Goal: Find specific page/section: Find specific page/section

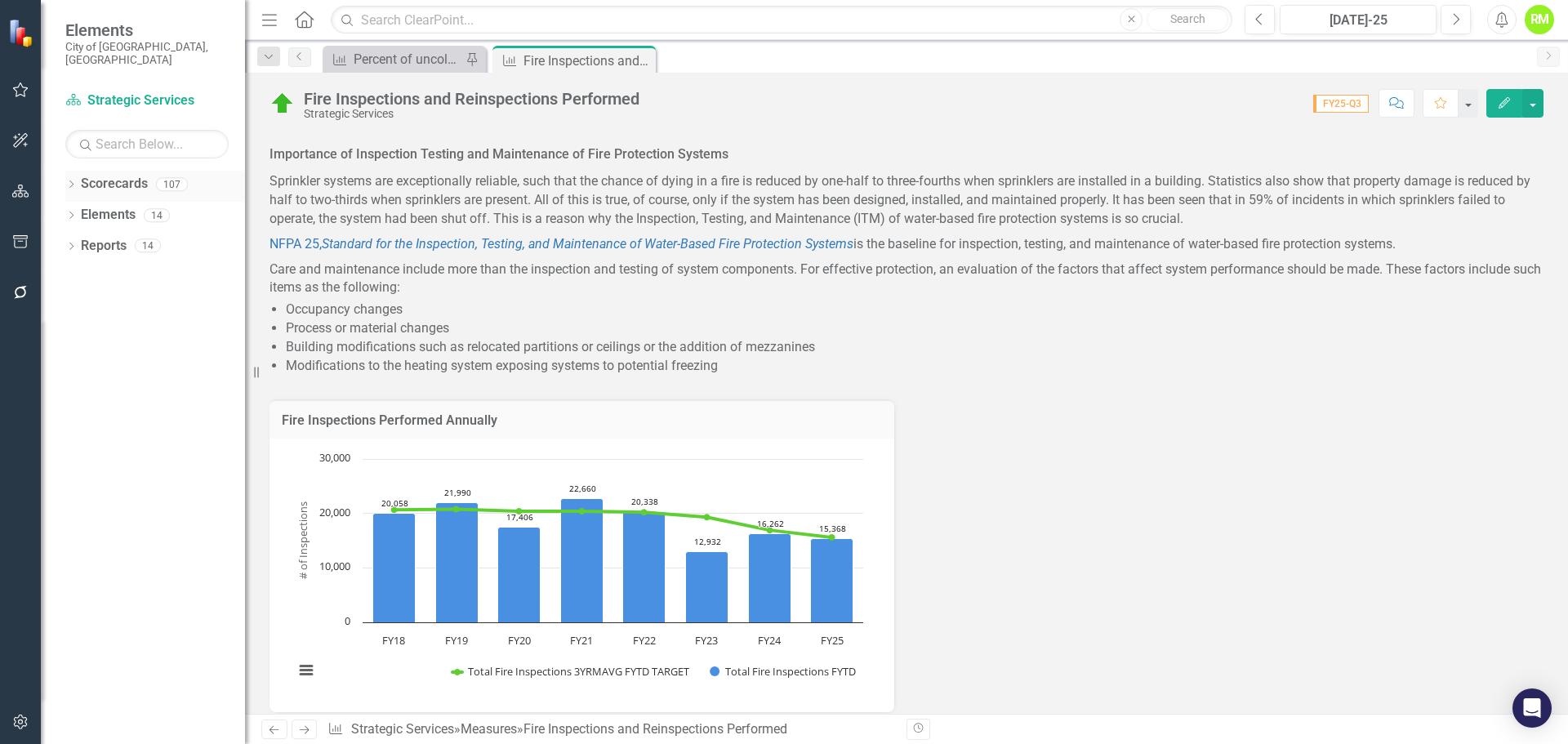
click at [70, 181] on icon "Dropdown" at bounding box center [71, 186] width 12 height 9
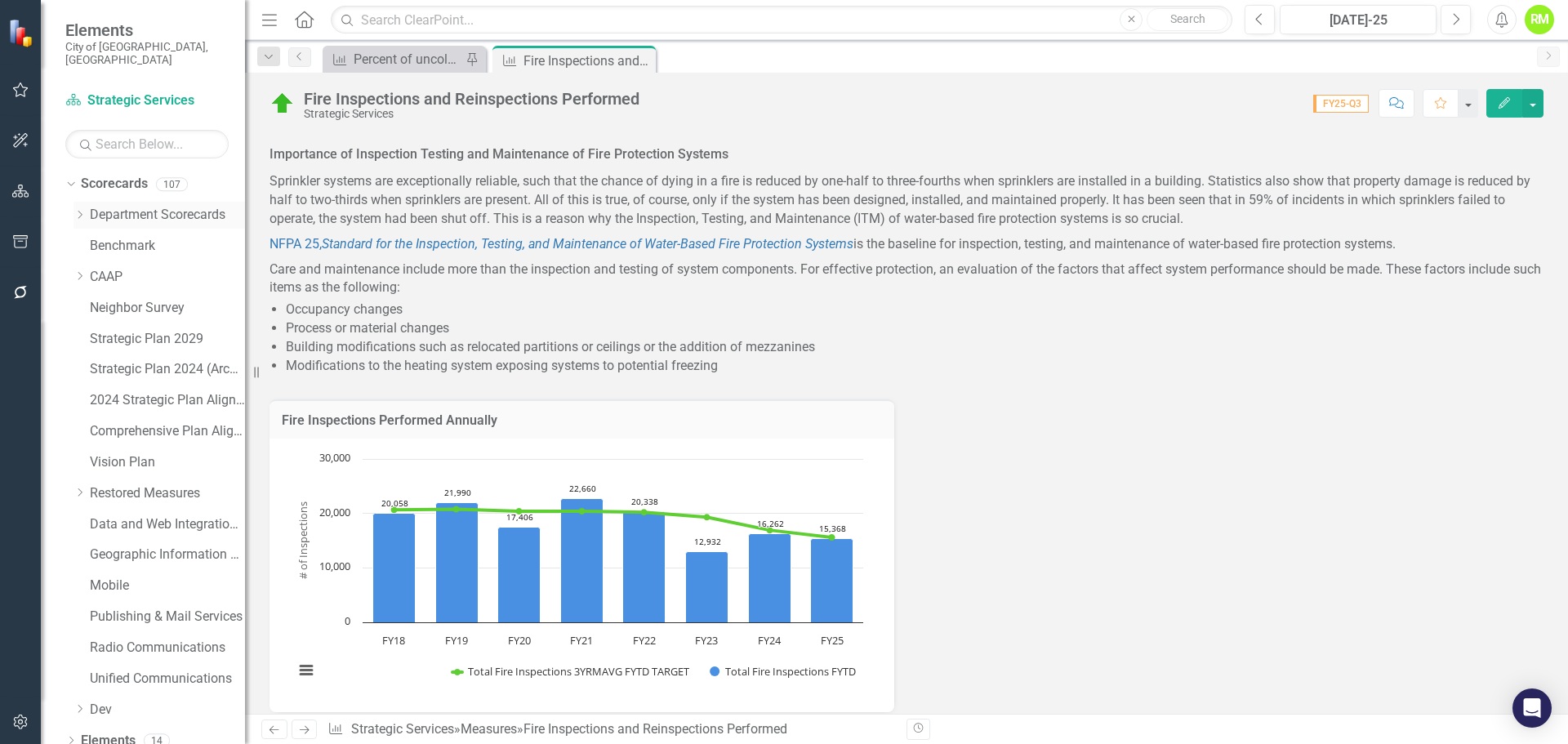
click at [80, 210] on icon "Dropdown" at bounding box center [79, 215] width 13 height 10
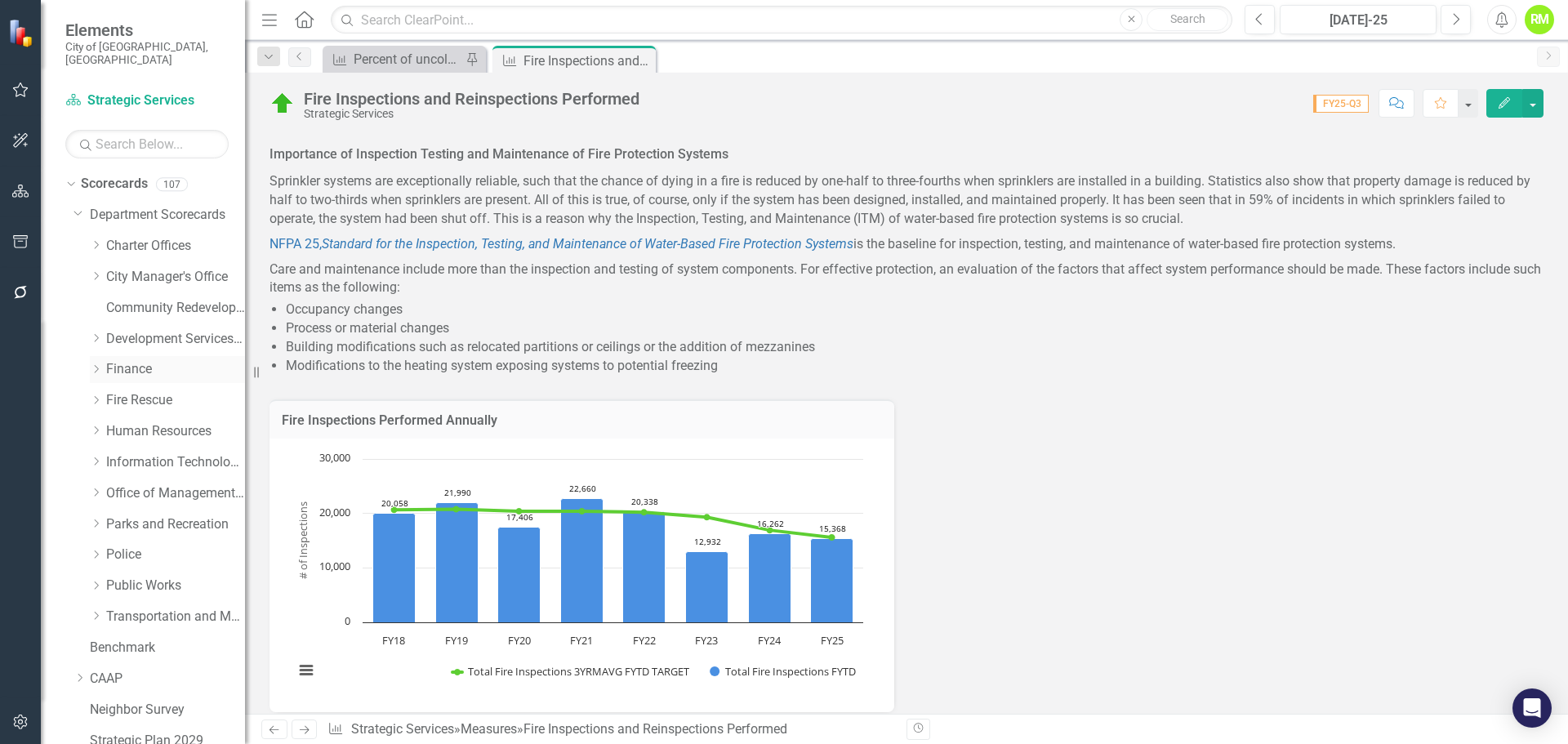
click at [95, 364] on icon "Dropdown" at bounding box center [95, 369] width 13 height 10
click at [154, 515] on link "Utility Billing & Collections" at bounding box center [184, 524] width 123 height 18
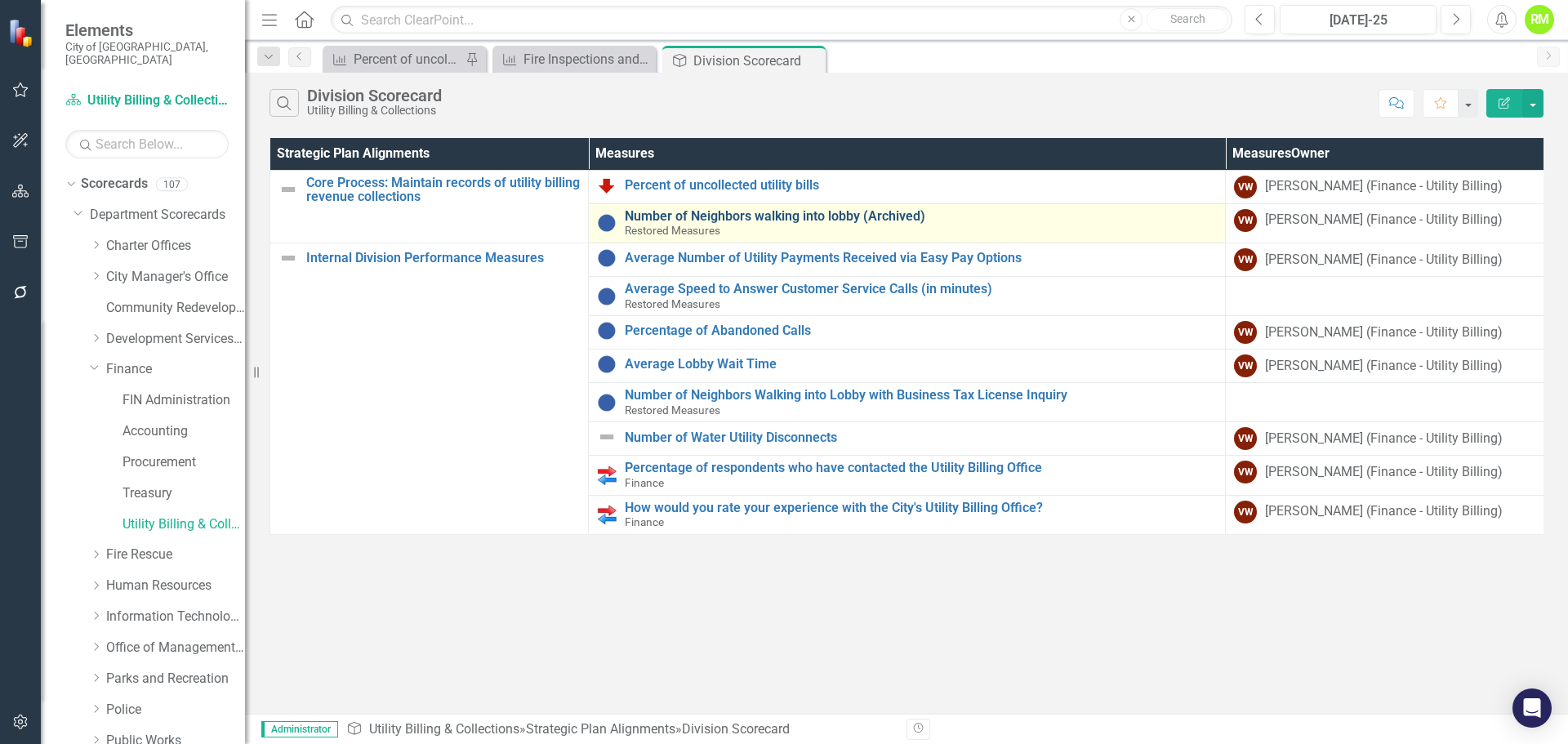
click at [725, 217] on link "Number of Neighbors walking into lobby (Archived)" at bounding box center [921, 217] width 592 height 15
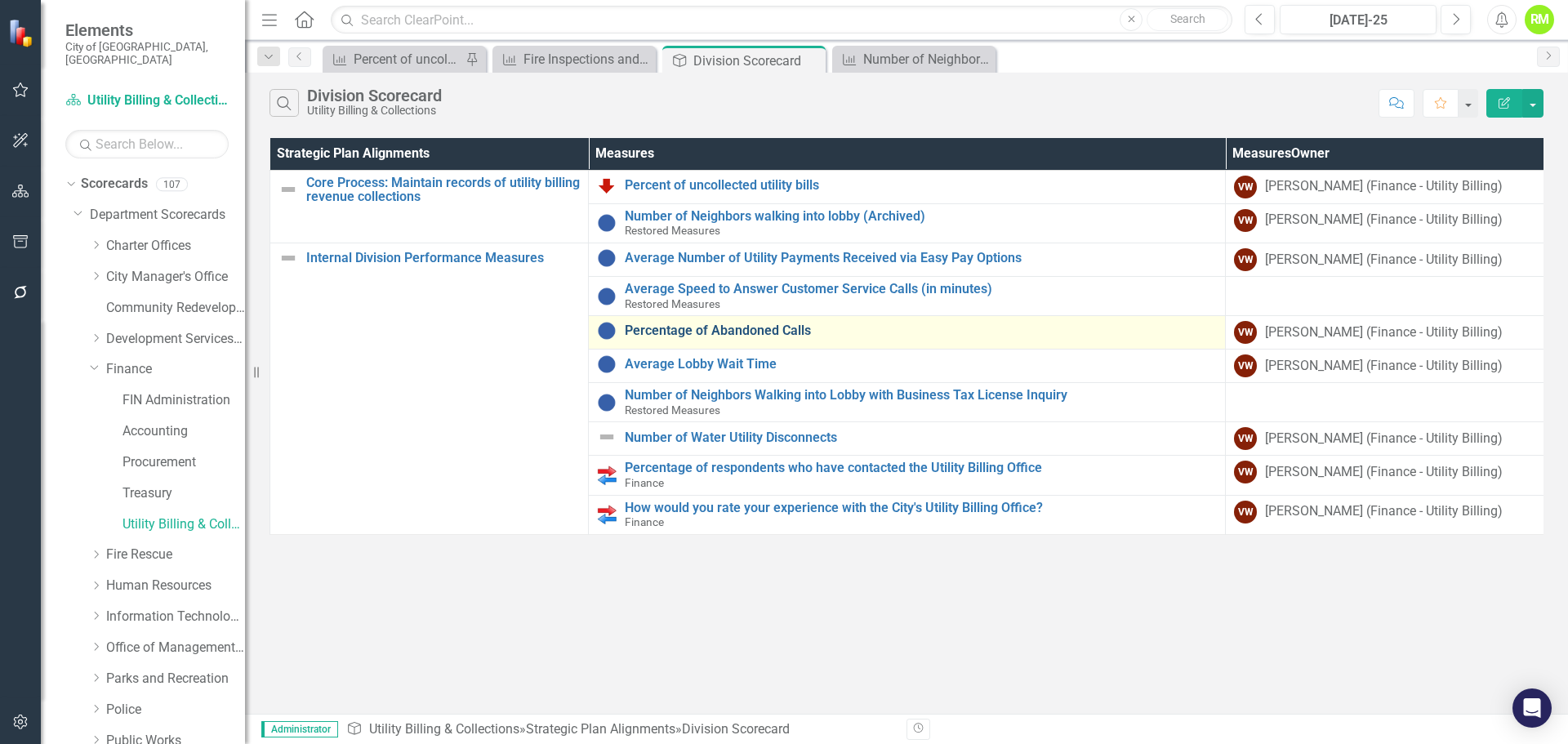
click at [708, 329] on link "Percentage of Abandoned Calls" at bounding box center [921, 331] width 592 height 15
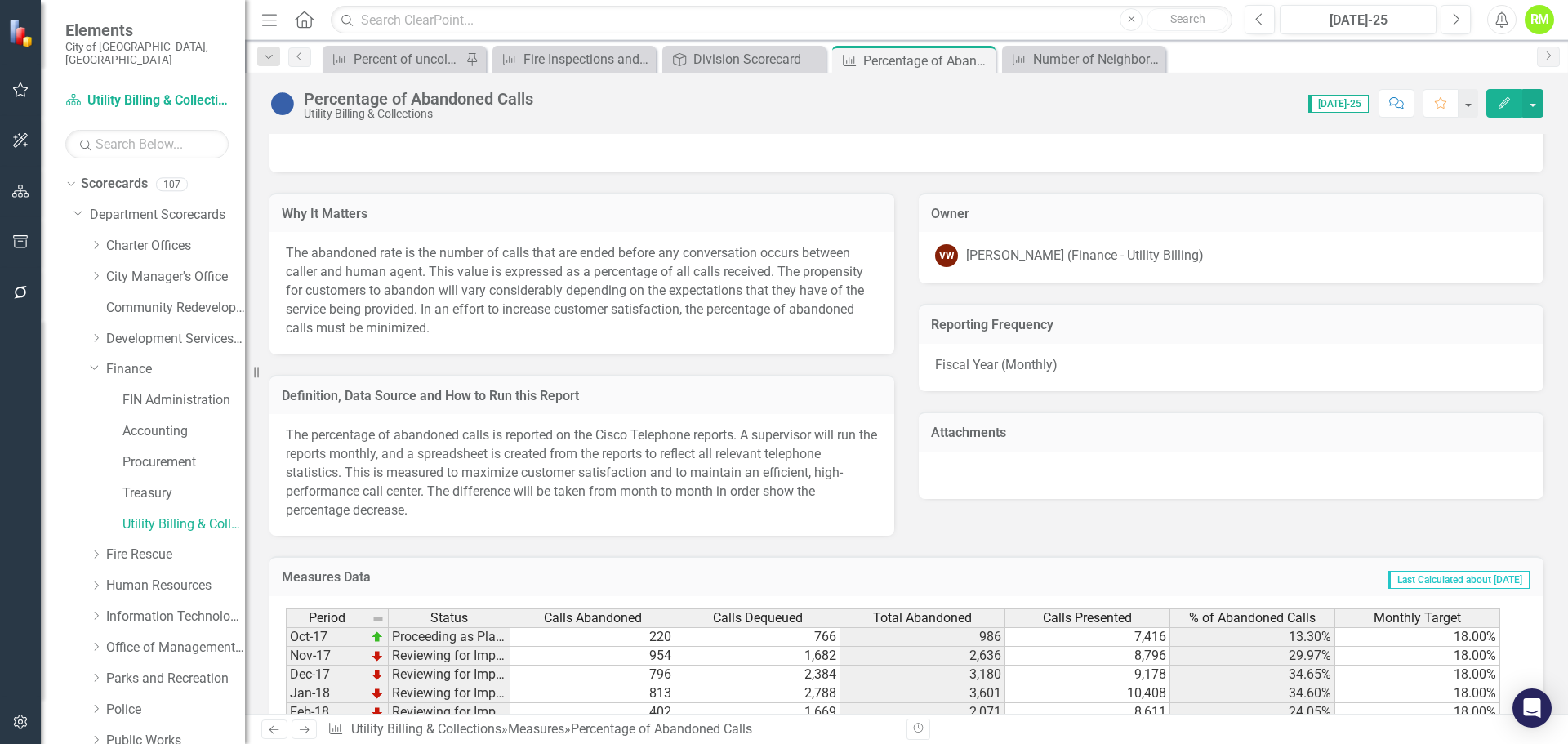
scroll to position [897, 0]
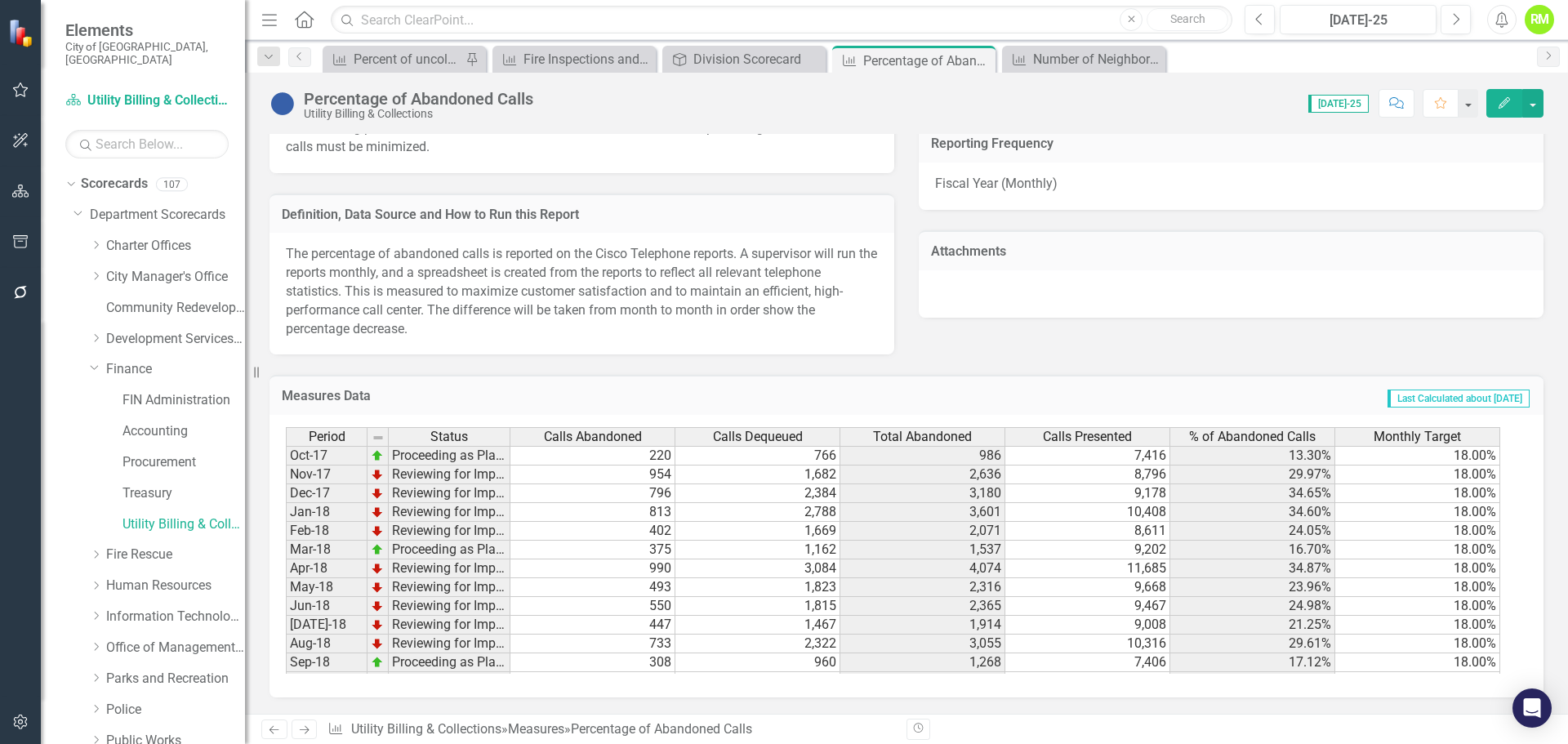
drag, startPoint x: 600, startPoint y: 252, endPoint x: 636, endPoint y: 248, distance: 36.2
click at [636, 248] on p "The percentage of abandoned calls is reported on the Cisco Telephone reports. A…" at bounding box center [582, 291] width 592 height 93
